Goal: Check status

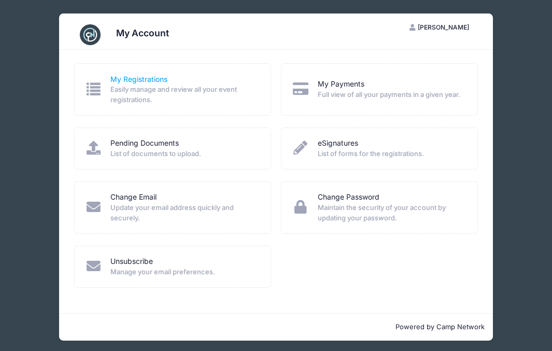
click at [161, 84] on link "My Registrations" at bounding box center [138, 79] width 57 height 11
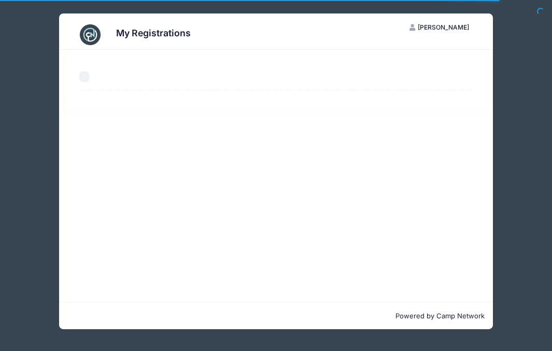
select select "50"
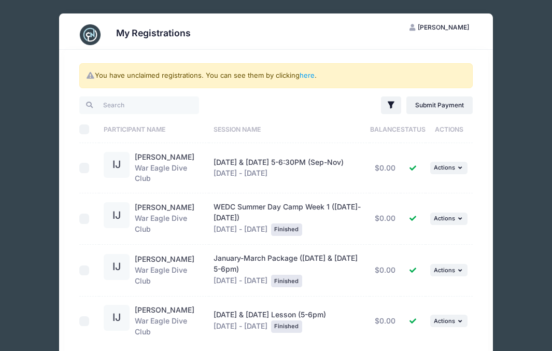
click at [278, 161] on span "[DATE] & [DATE] 5-6:30PM (Sep-Nov)" at bounding box center [279, 162] width 130 height 9
